Goal: Information Seeking & Learning: Learn about a topic

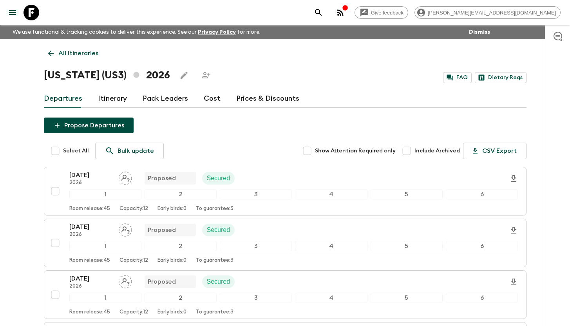
click at [108, 78] on h1 "[US_STATE] (US3) 2026" at bounding box center [107, 75] width 126 height 16
drag, startPoint x: 105, startPoint y: 75, endPoint x: 42, endPoint y: 82, distance: 64.2
click at [42, 82] on div "All itineraries [US_STATE] (US3) 2026 FAQ Dietary Reqs Departures Itinerary Pac…" at bounding box center [285, 322] width 502 height 567
copy h1 "[US_STATE] (US3)"
click at [114, 96] on link "Itinerary" at bounding box center [112, 98] width 29 height 19
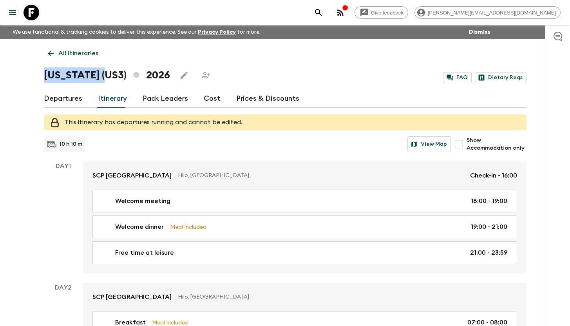
click at [68, 97] on link "Departures" at bounding box center [63, 98] width 38 height 19
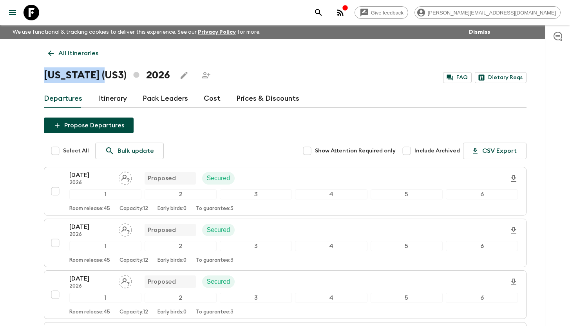
click at [79, 55] on p "All itineraries" at bounding box center [78, 53] width 40 height 9
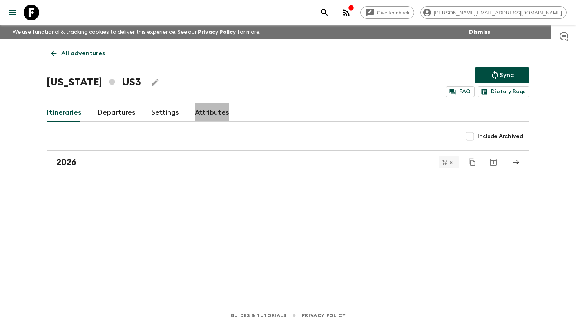
click at [204, 109] on link "Attributes" at bounding box center [212, 112] width 34 height 19
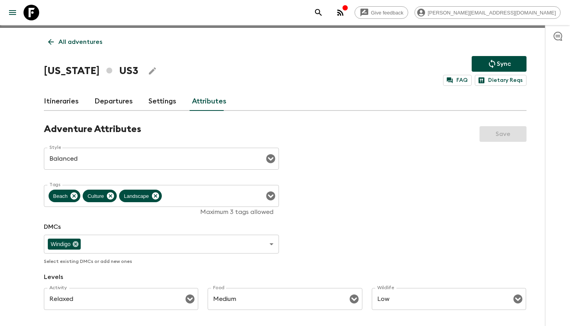
scroll to position [51, 0]
